Goal: Go to known website: Go to known website

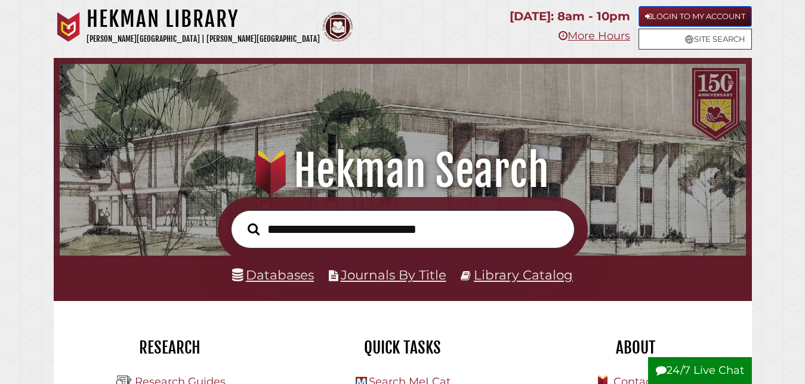
scroll to position [227, 680]
click at [674, 15] on link "Login to My Account" at bounding box center [695, 16] width 113 height 21
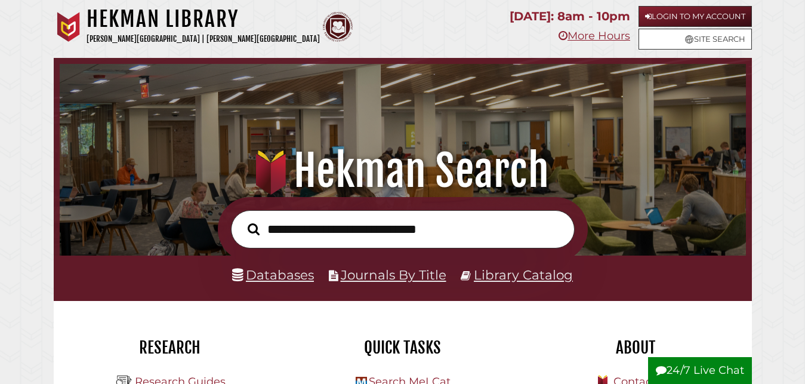
scroll to position [227, 680]
click at [723, 8] on link "Login to My Account" at bounding box center [695, 16] width 113 height 21
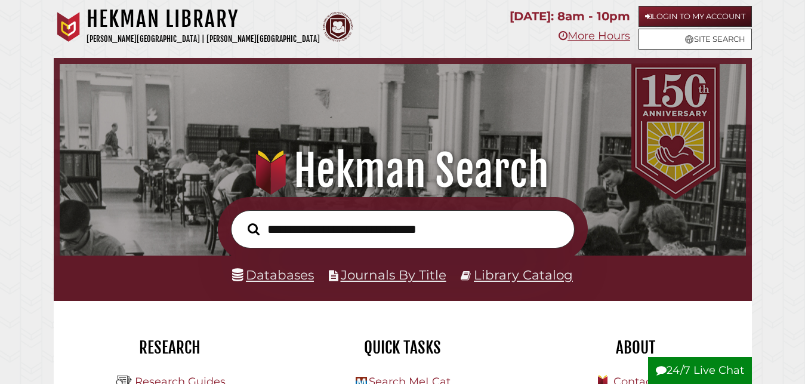
scroll to position [227, 680]
click at [723, 19] on link "Login to My Account" at bounding box center [695, 16] width 113 height 21
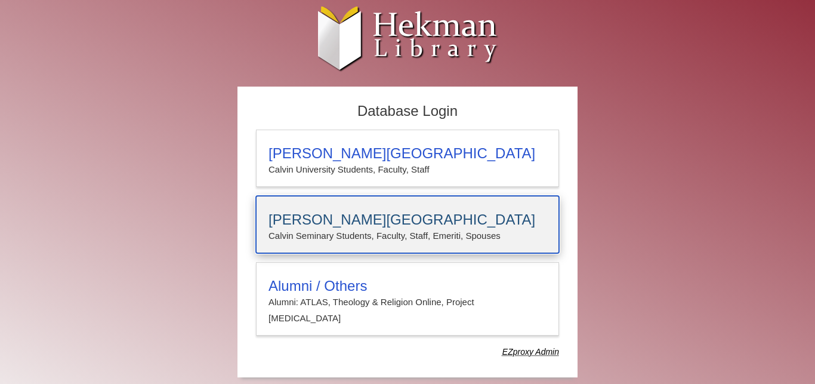
click at [338, 220] on h3 "Calvin Theological Seminary" at bounding box center [408, 219] width 278 height 17
